Goal: Task Accomplishment & Management: Manage account settings

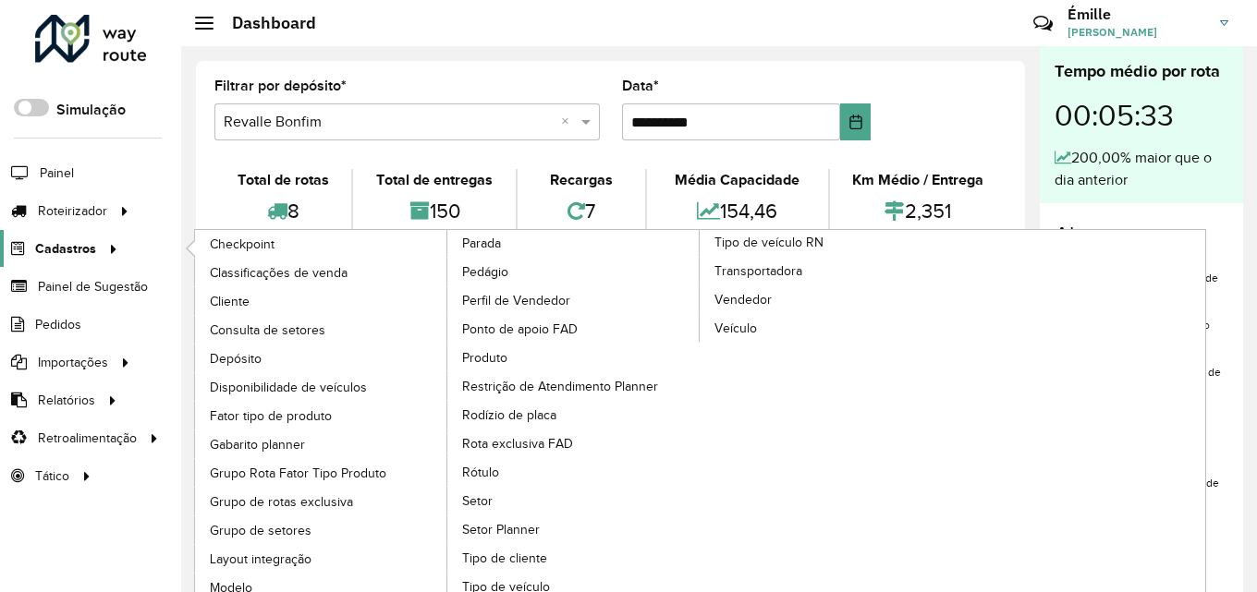
click at [92, 256] on span "Cadastros" at bounding box center [65, 248] width 61 height 19
drag, startPoint x: 32, startPoint y: 241, endPoint x: 146, endPoint y: 243, distance: 113.7
click at [33, 241] on link "Cadastros" at bounding box center [60, 248] width 120 height 37
click at [235, 294] on span "Cliente" at bounding box center [231, 301] width 43 height 19
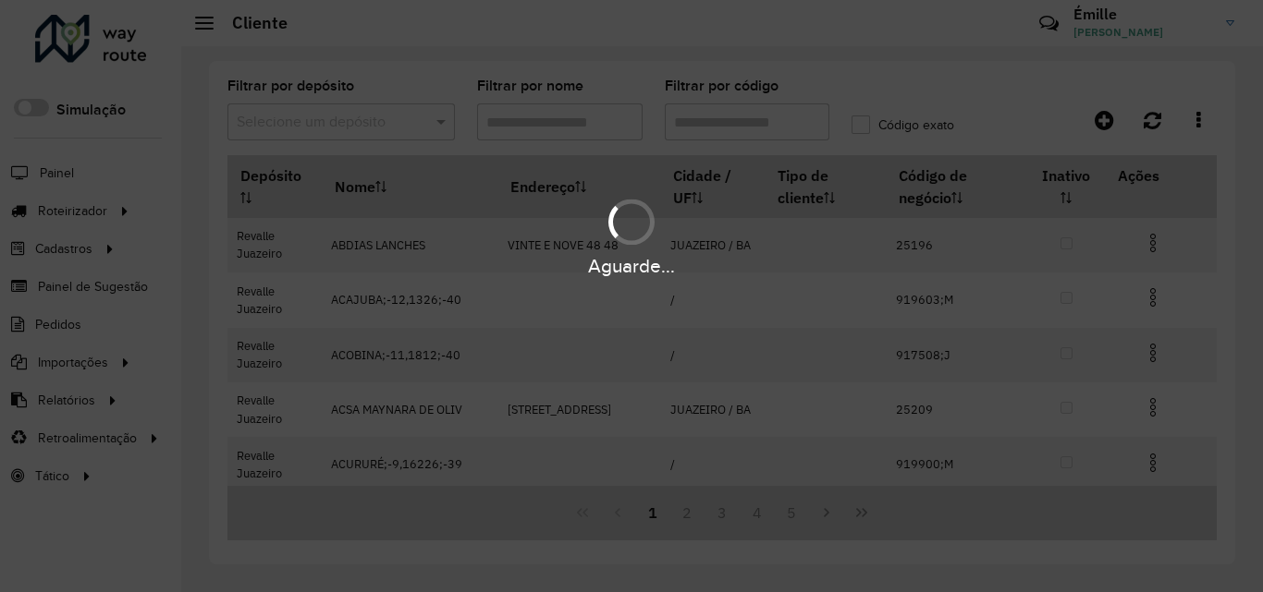
click at [720, 128] on div "Aguarde..." at bounding box center [631, 296] width 1263 height 592
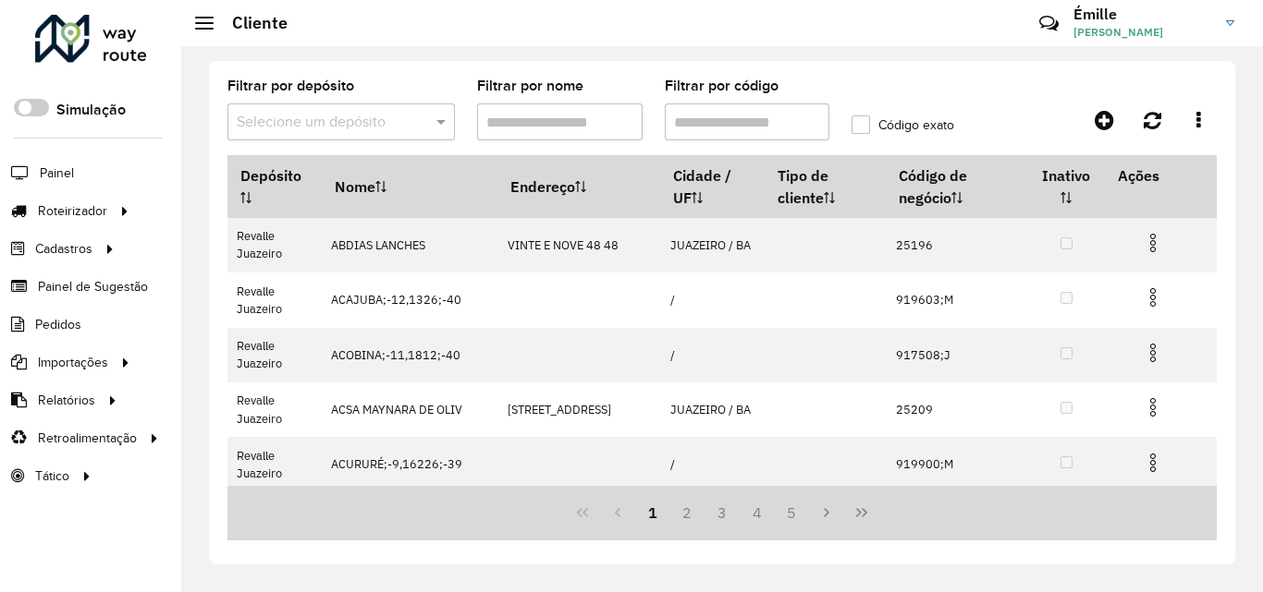
click at [720, 128] on input "Filtrar por código" at bounding box center [747, 122] width 165 height 37
paste input "***"
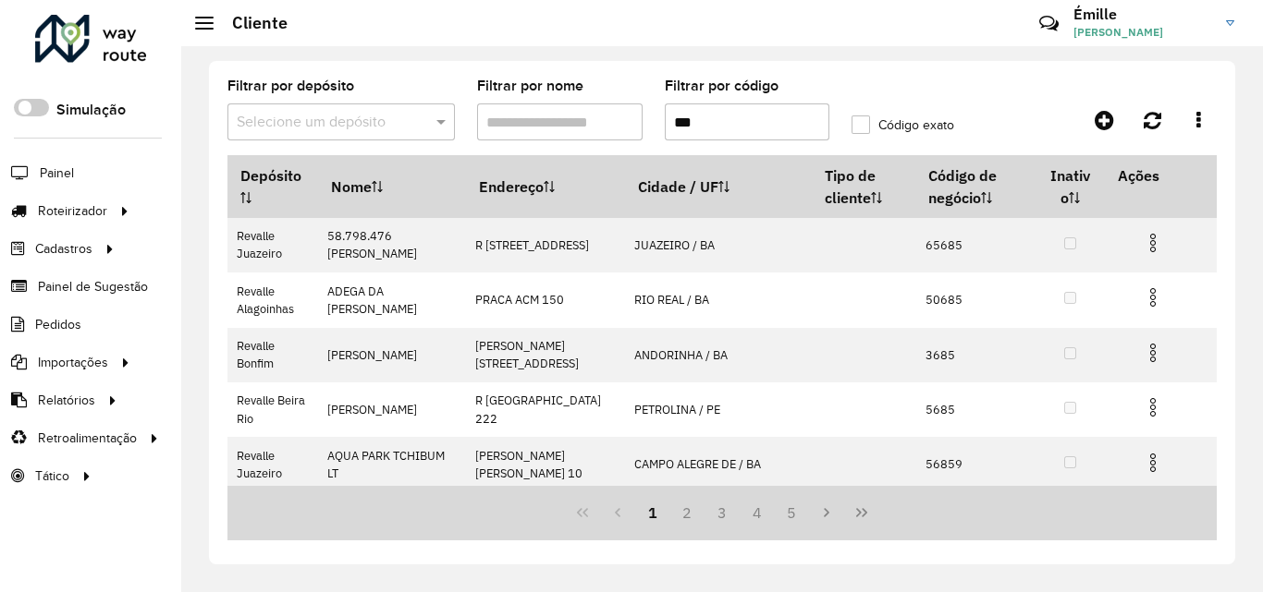
type input "***"
click at [853, 123] on label "Código exato" at bounding box center [902, 125] width 103 height 19
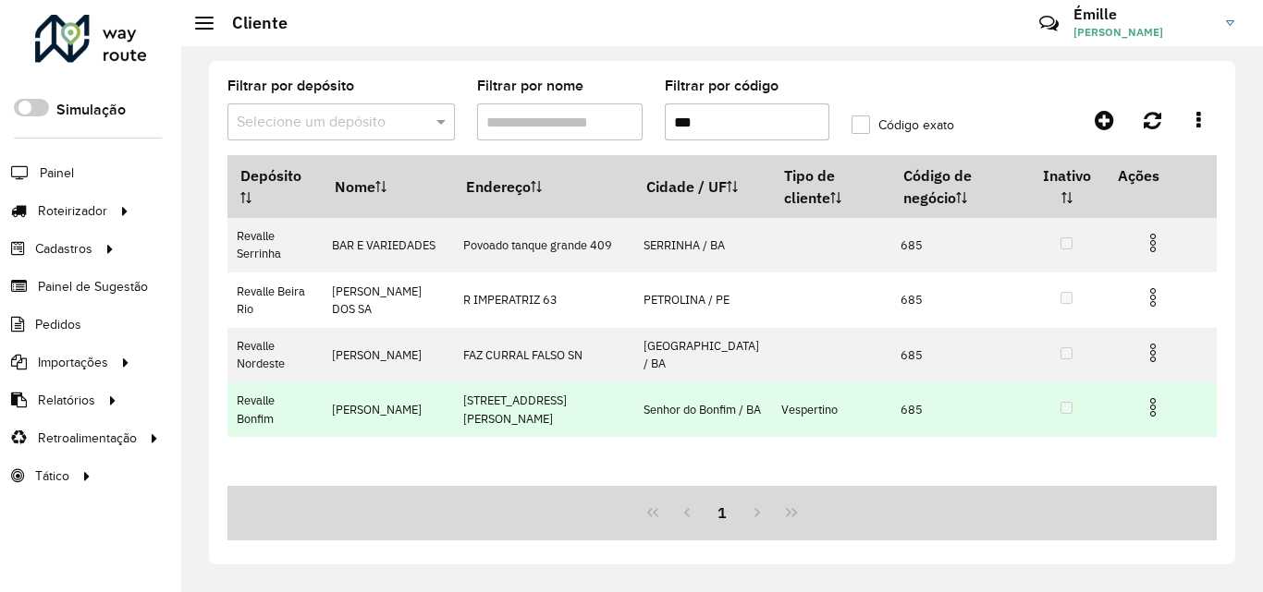
click at [1147, 409] on img at bounding box center [1152, 408] width 22 height 22
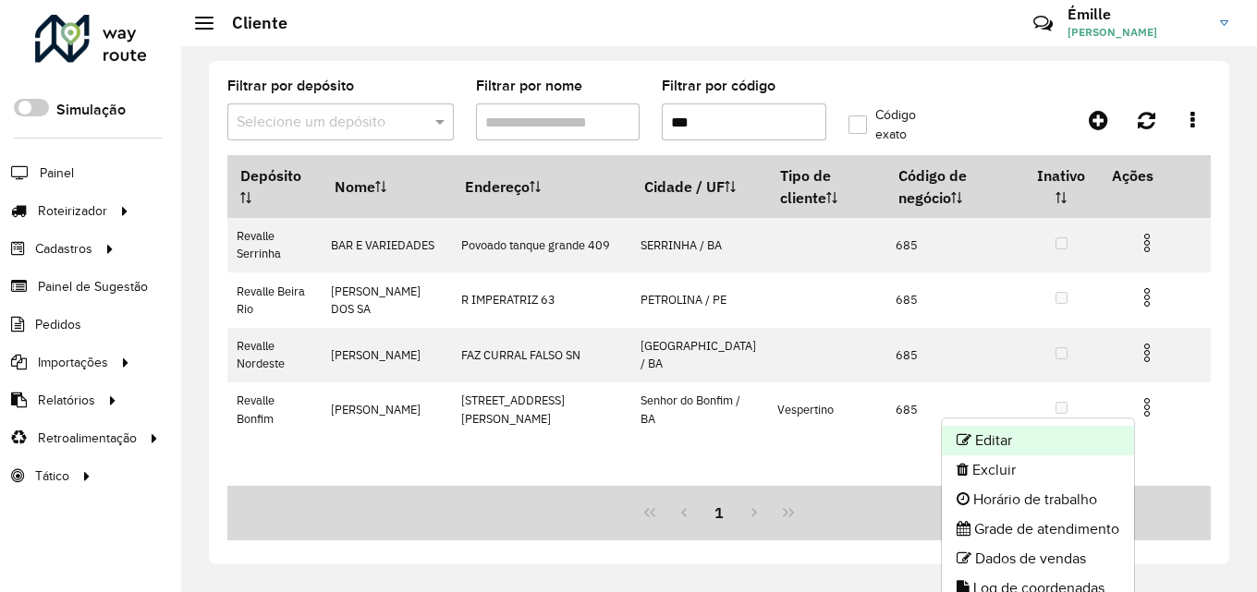
click at [1019, 436] on li "Editar" at bounding box center [1038, 441] width 192 height 30
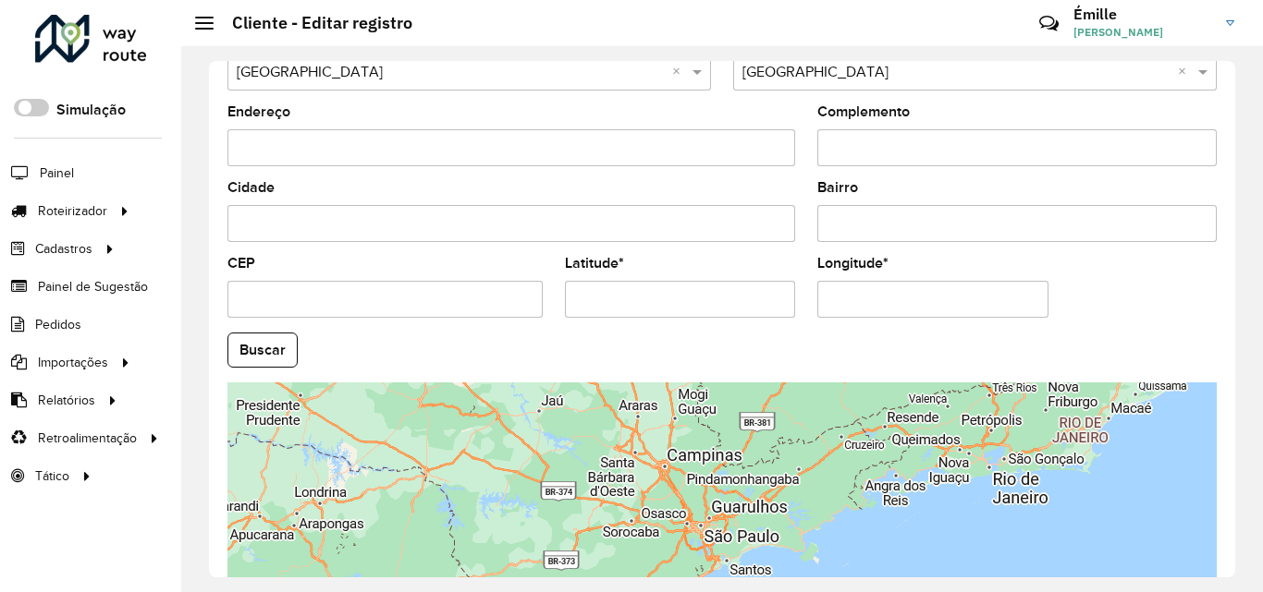
scroll to position [647, 0]
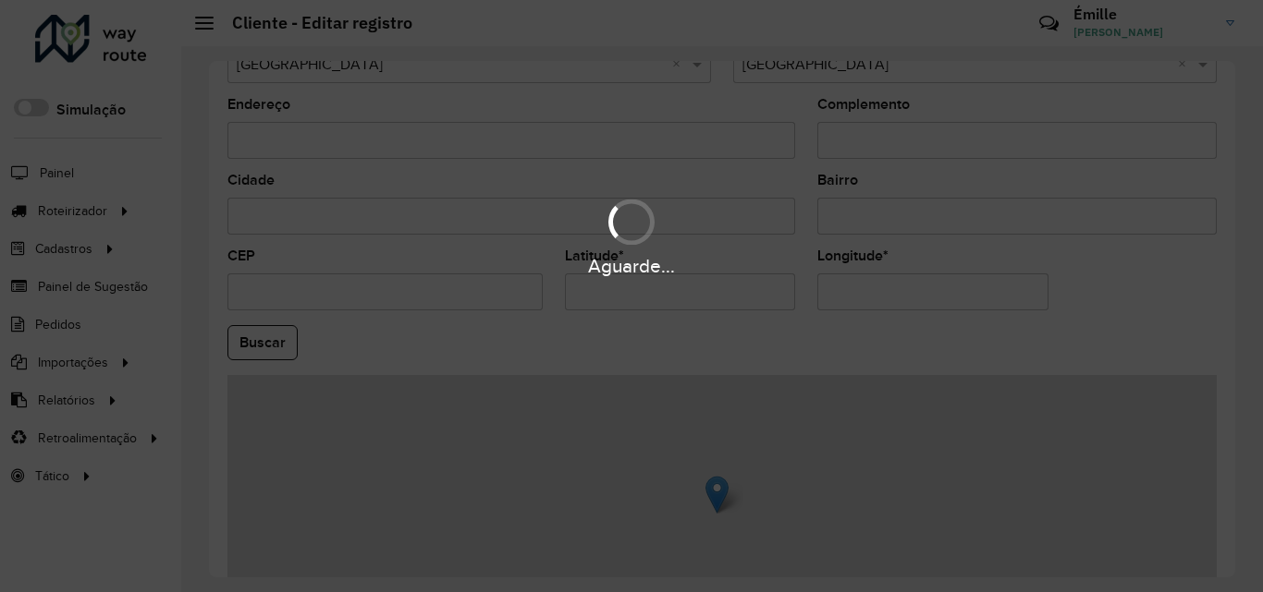
drag, startPoint x: 591, startPoint y: 286, endPoint x: 530, endPoint y: 275, distance: 61.8
click at [530, 275] on div "Aguarde..." at bounding box center [631, 296] width 1263 height 592
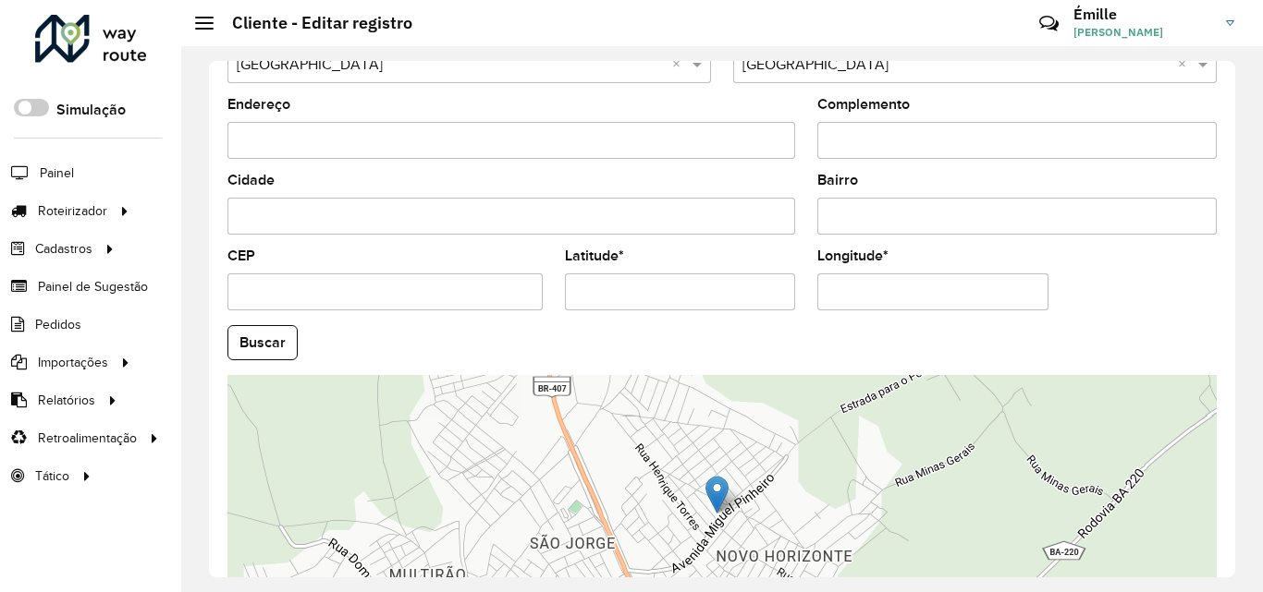
drag, startPoint x: 663, startPoint y: 292, endPoint x: 491, endPoint y: 291, distance: 171.9
click at [491, 291] on formly-group "País Selecione uma opção × [GEOGRAPHIC_DATA] × Estado Selecione uma opção × Bah…" at bounding box center [721, 337] width 1011 height 630
paste input "*"
type input "**********"
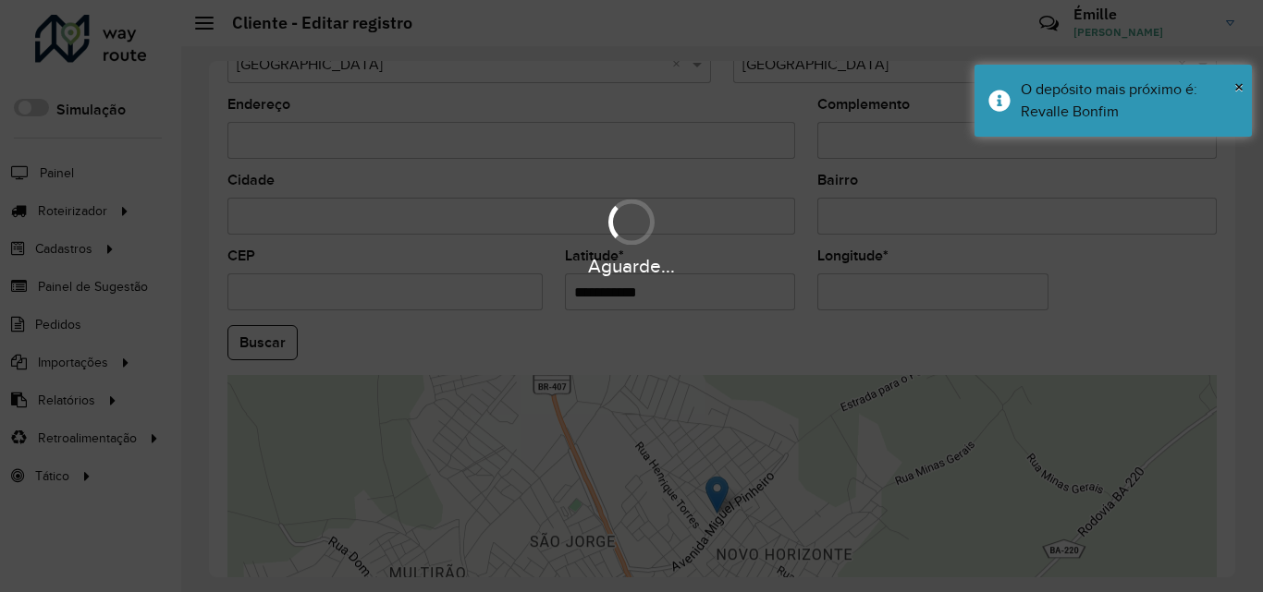
drag, startPoint x: 963, startPoint y: 283, endPoint x: 764, endPoint y: 292, distance: 198.9
click at [764, 292] on hb-app "Aguarde... Pop-up bloqueado! Seu navegador bloqueou automáticamente a abertura …" at bounding box center [631, 296] width 1263 height 592
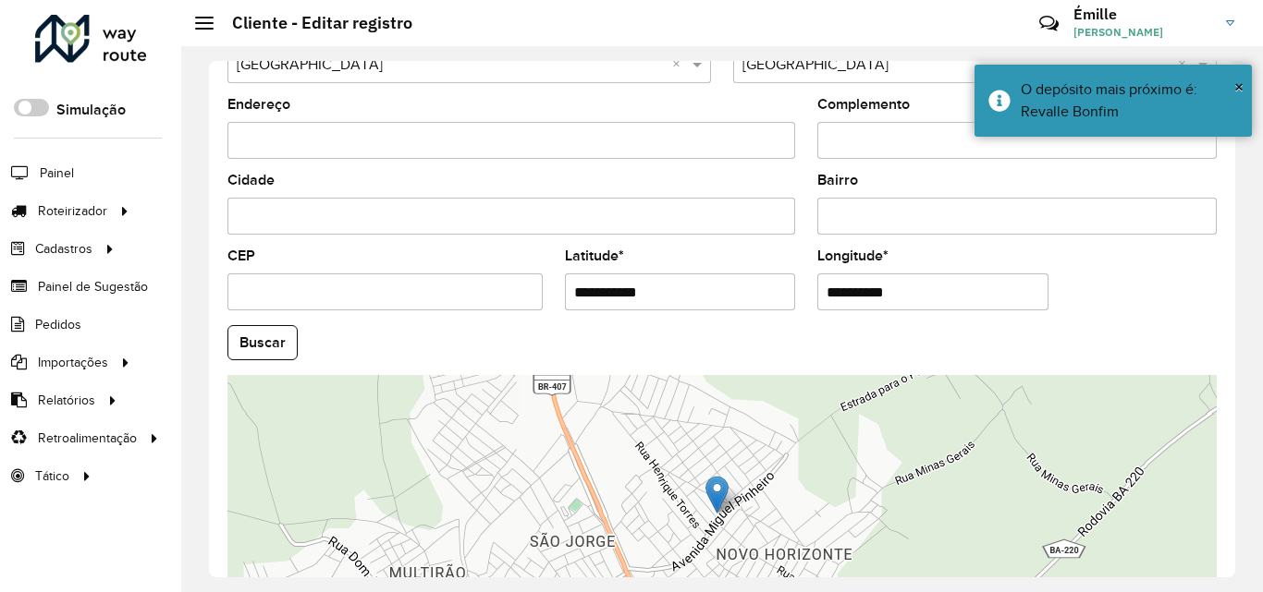
paste input "*"
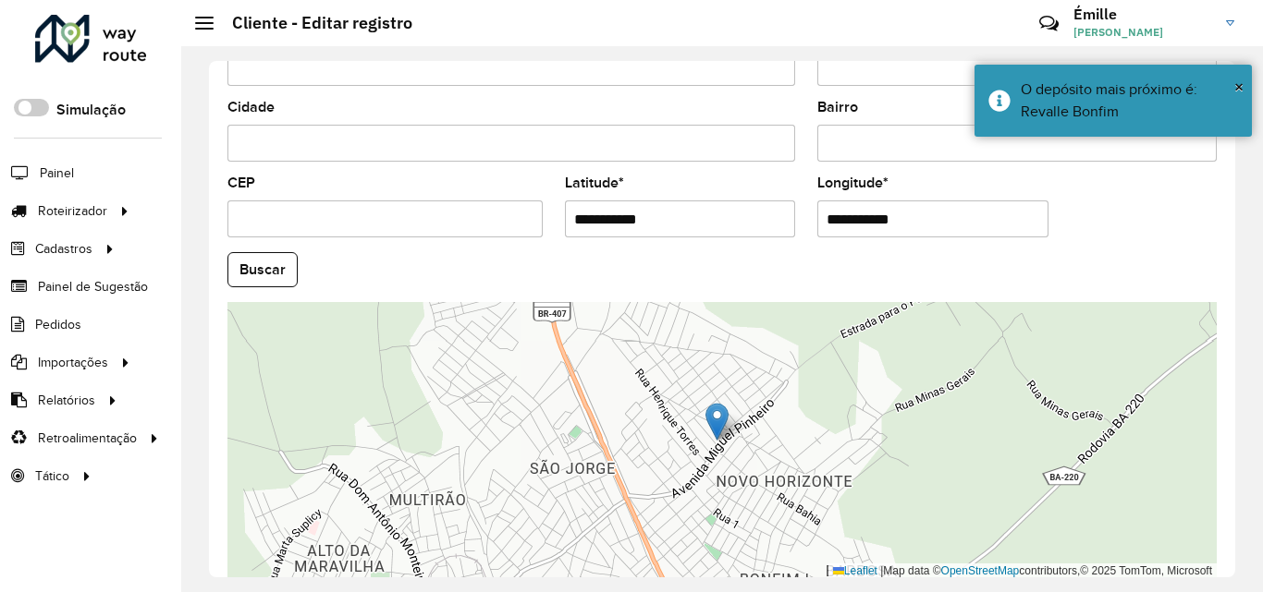
scroll to position [805, 0]
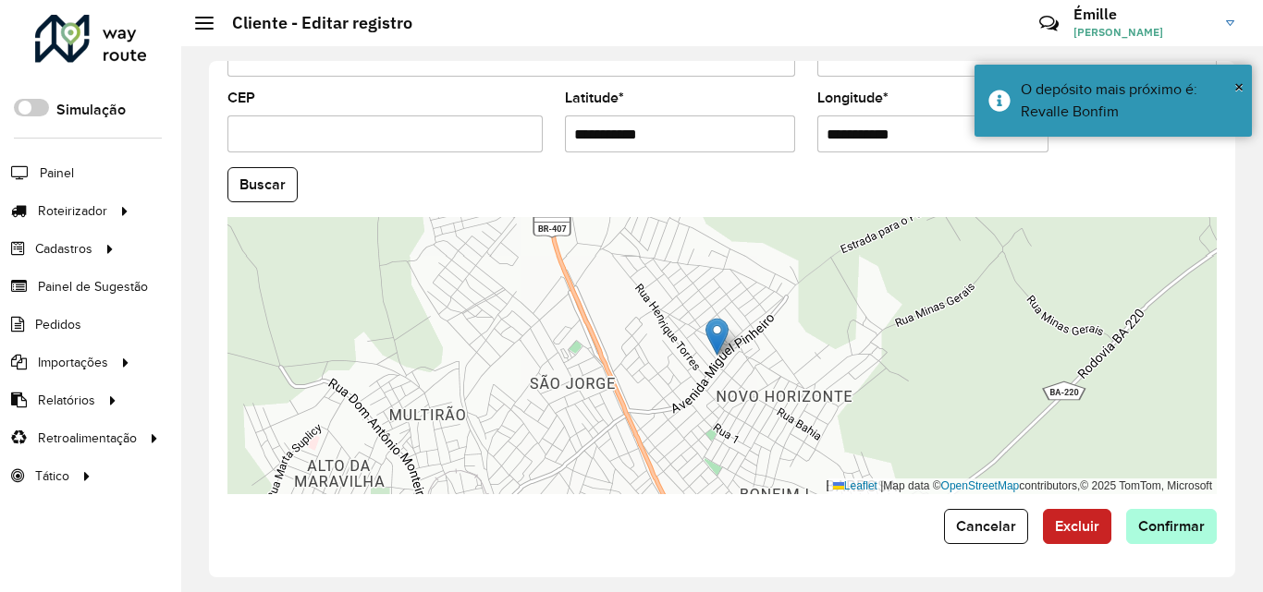
type input "**********"
click at [1167, 523] on hb-app "Aguarde... Pop-up bloqueado! Seu navegador bloqueou automáticamente a abertura …" at bounding box center [631, 296] width 1263 height 592
click at [1167, 522] on span "Confirmar" at bounding box center [1171, 527] width 67 height 16
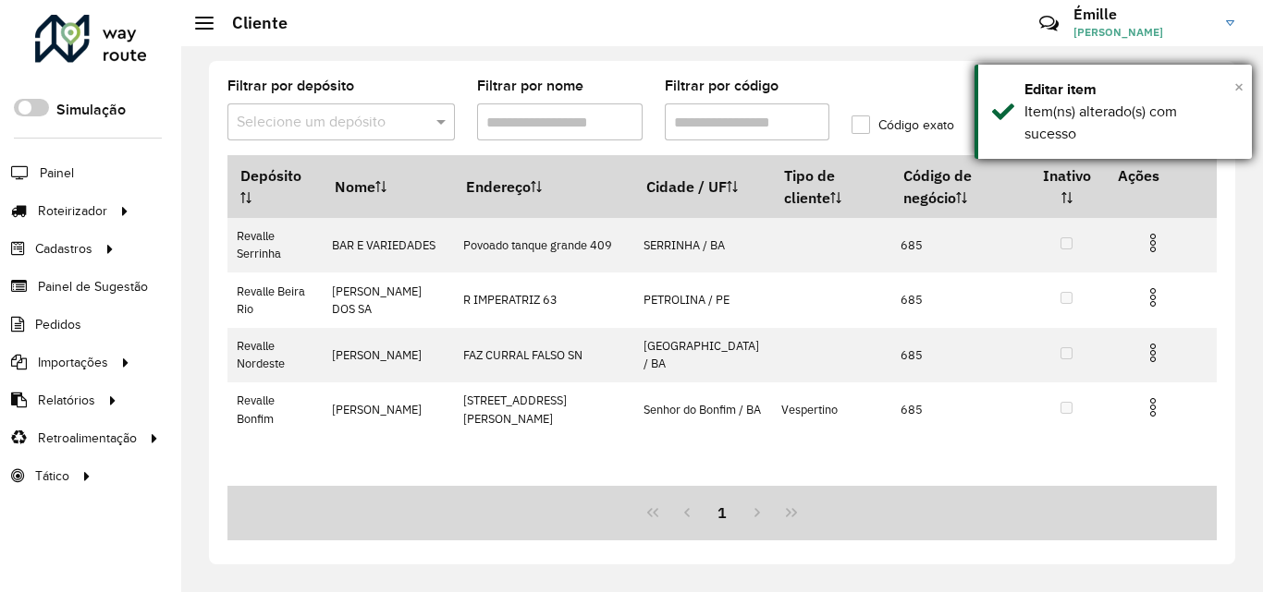
click at [1239, 89] on span "×" at bounding box center [1238, 87] width 9 height 20
